Goal: Task Accomplishment & Management: Use online tool/utility

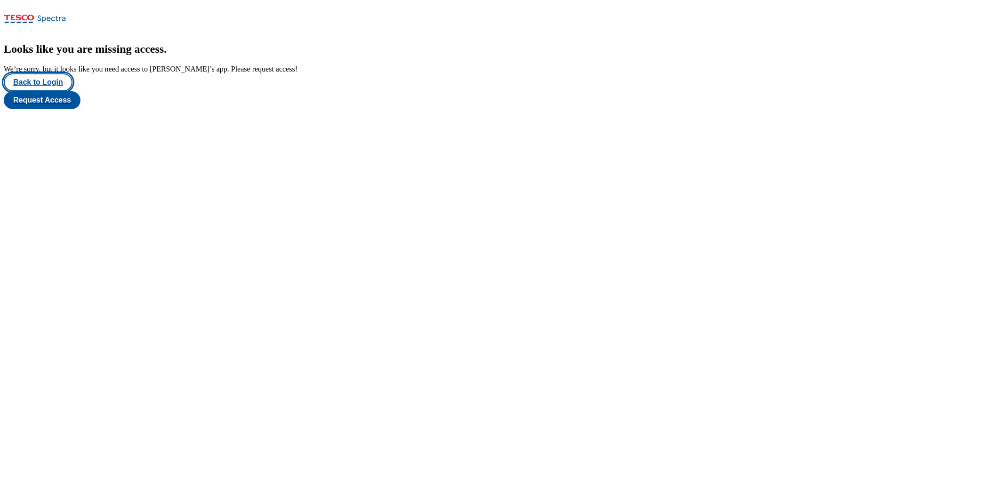
click at [48, 91] on button "Back to Login" at bounding box center [38, 82] width 69 height 18
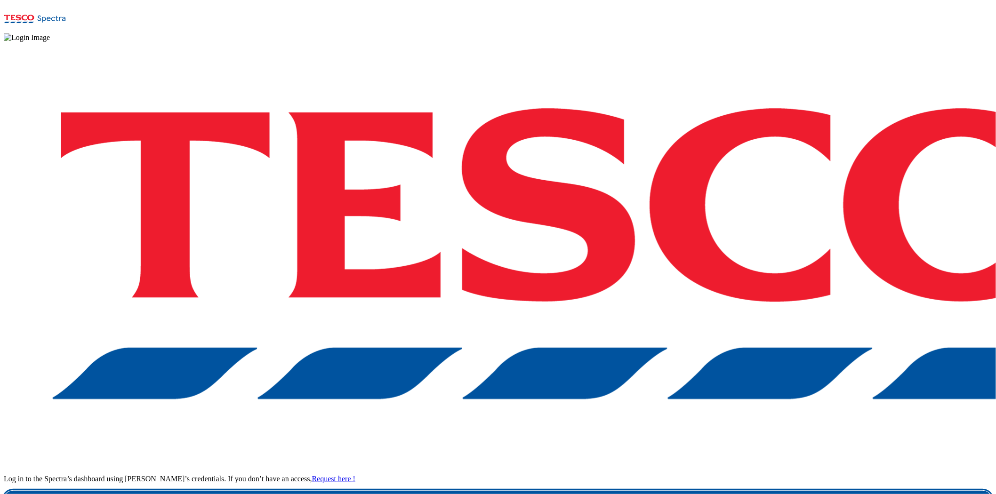
click at [714, 476] on link "Login" at bounding box center [498, 500] width 989 height 19
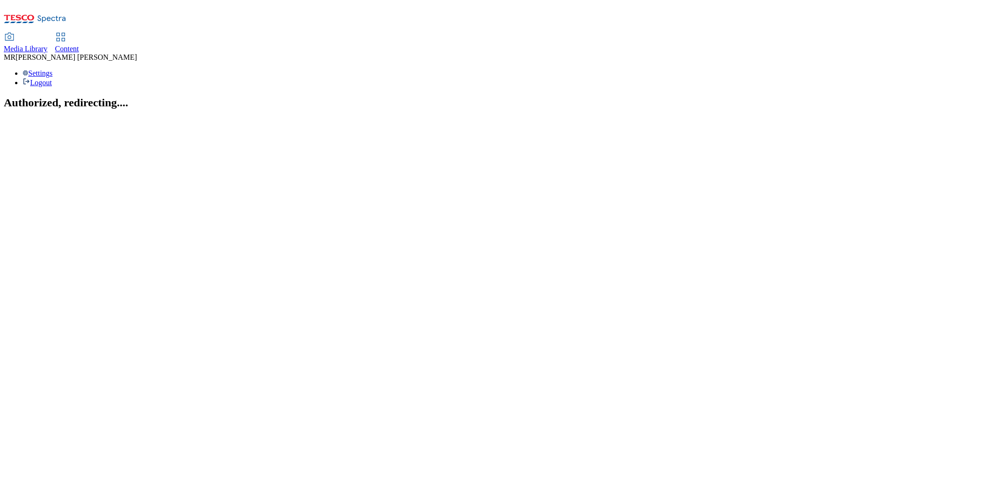
click at [79, 45] on span "Content" at bounding box center [67, 49] width 24 height 8
select select "ghs-[GEOGRAPHIC_DATA]"
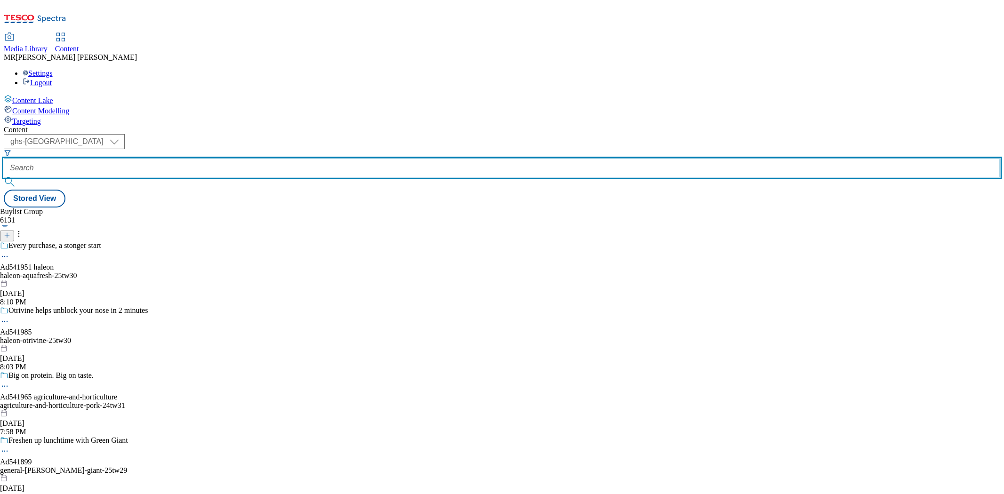
click at [220, 159] on input "text" at bounding box center [502, 168] width 997 height 19
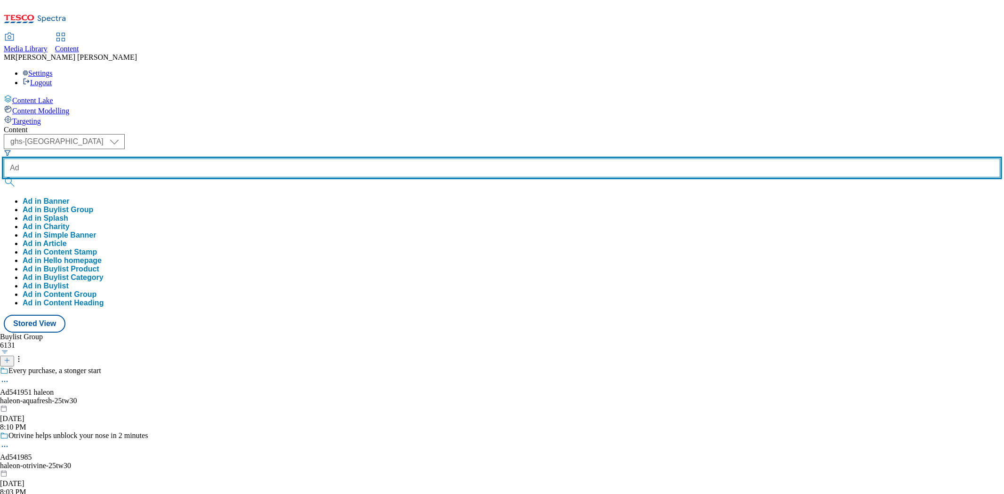
paste input "541986"
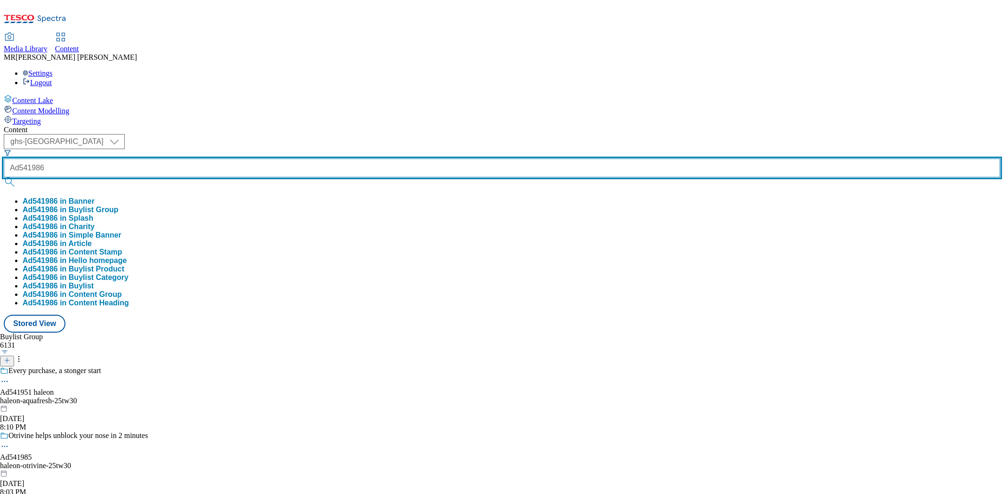
type input "Ad541986"
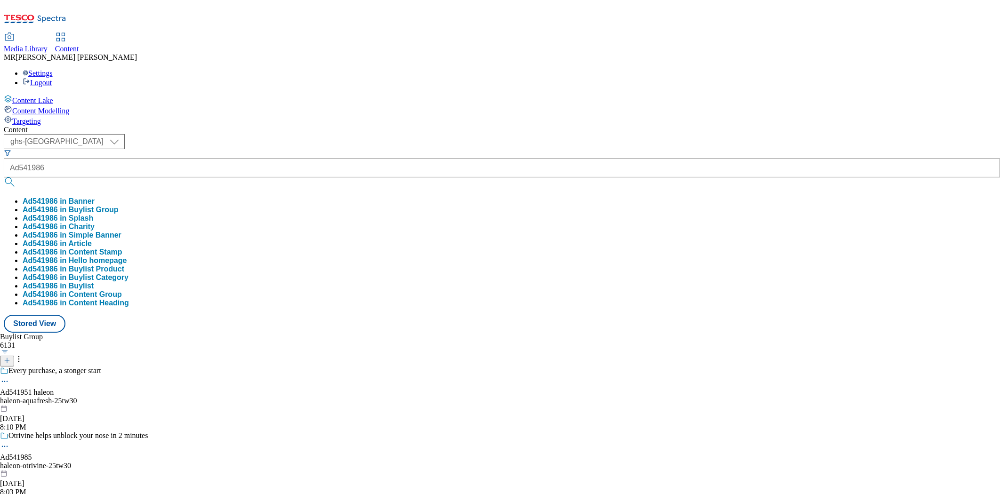
click at [119, 206] on button "Ad541986 in Buylist Group" at bounding box center [71, 210] width 96 height 8
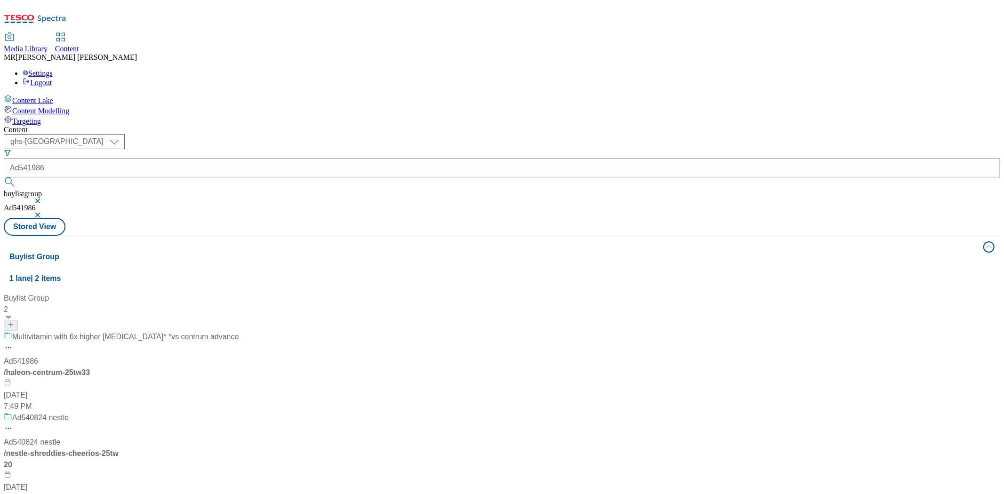
click at [239, 332] on div "Multivitamin with 6x higher [MEDICAL_DATA]* *vs centrum advance" at bounding box center [121, 344] width 235 height 24
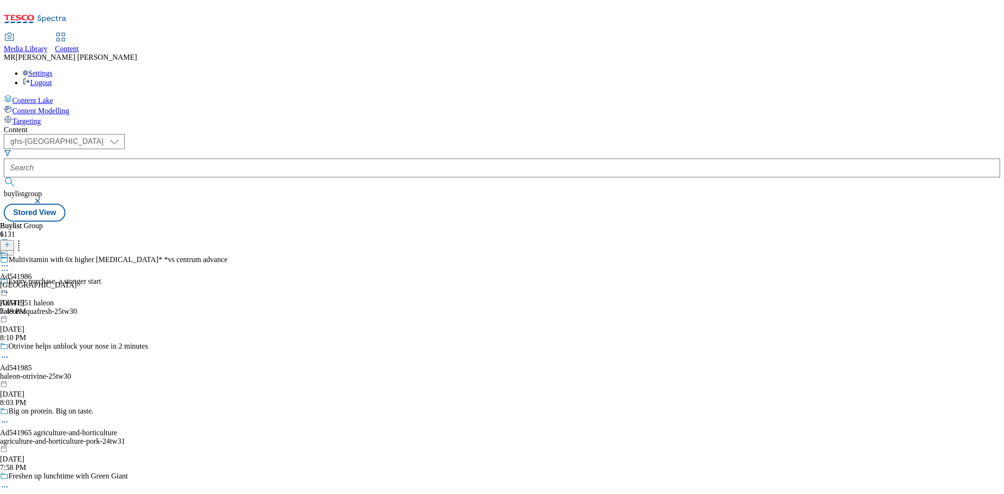
click at [77, 251] on div "Ad541986 [GEOGRAPHIC_DATA]-centrum [DATE] 7:49 PM" at bounding box center [38, 283] width 77 height 65
click at [9, 283] on icon at bounding box center [4, 287] width 9 height 9
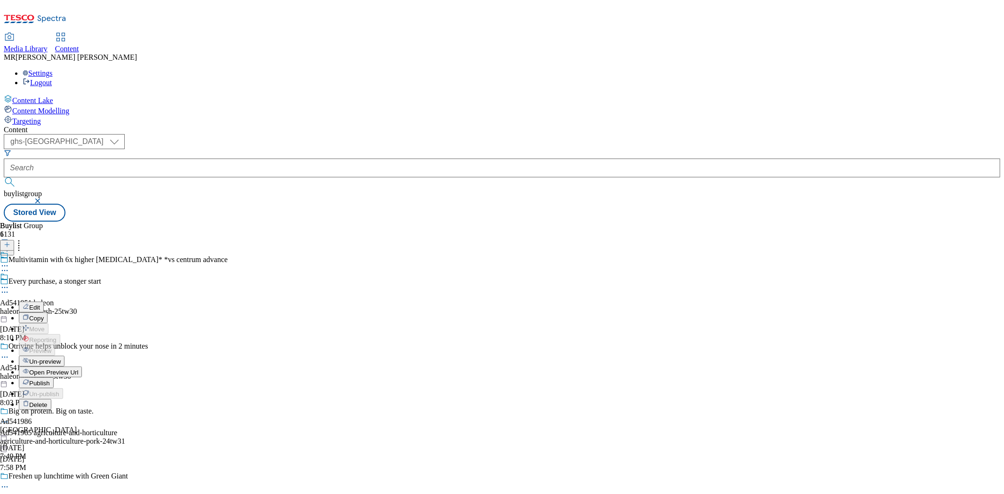
click at [78, 369] on span "Open Preview Url" at bounding box center [53, 372] width 49 height 7
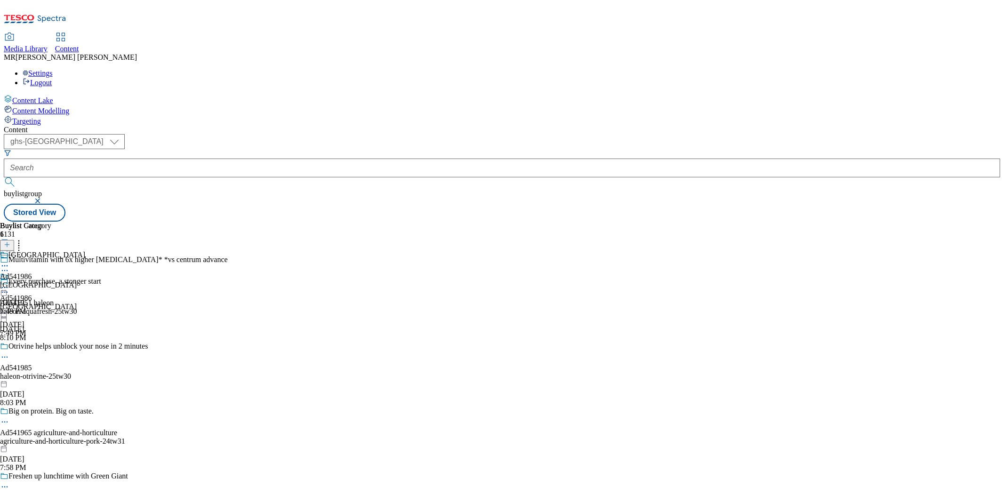
click at [9, 283] on icon at bounding box center [4, 287] width 9 height 9
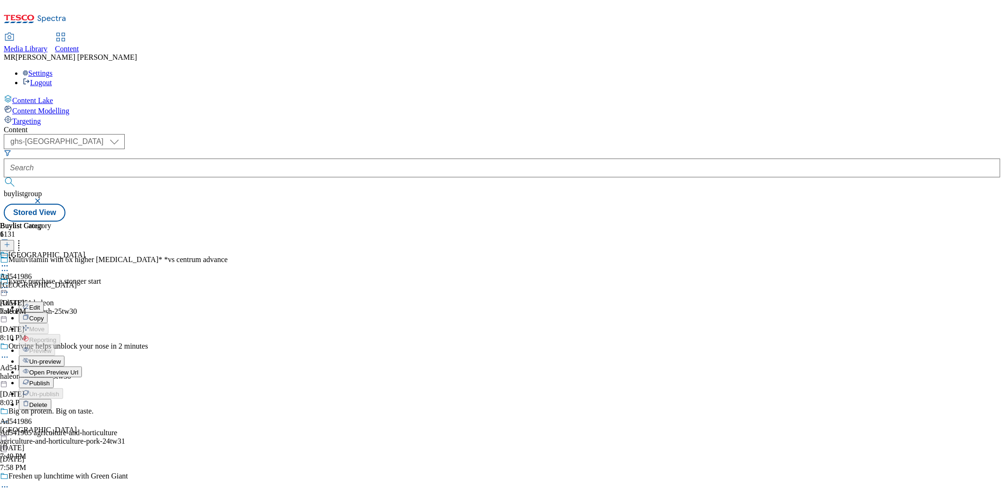
click at [54, 378] on button "Publish" at bounding box center [36, 383] width 35 height 11
